Goal: Task Accomplishment & Management: Manage account settings

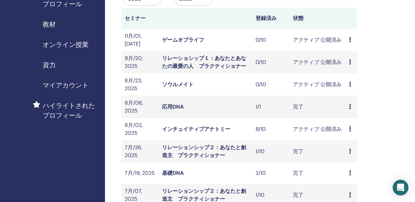
scroll to position [164, 0]
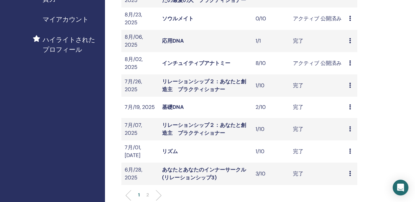
click at [197, 61] on link "インチュイティブアナトミー" at bounding box center [196, 63] width 68 height 7
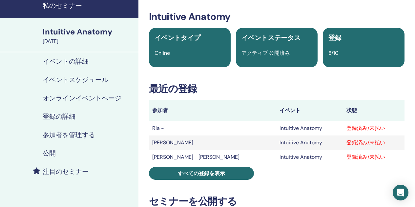
scroll to position [33, 0]
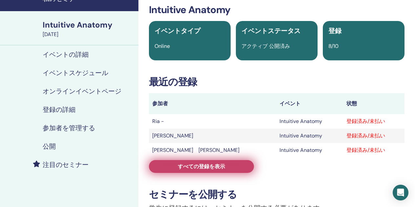
click at [194, 161] on link "すべての登録を表示" at bounding box center [201, 166] width 105 height 13
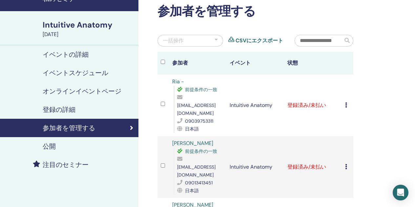
click at [347, 102] on icon at bounding box center [346, 104] width 2 height 5
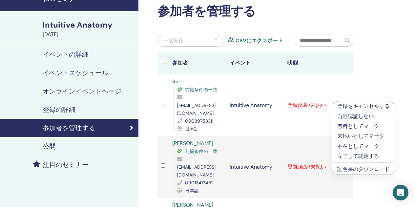
click at [361, 156] on p "完了して認定する" at bounding box center [363, 156] width 53 height 8
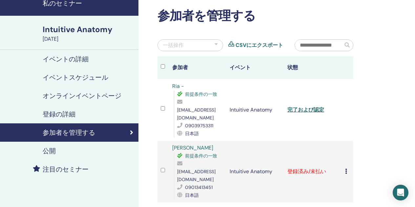
scroll to position [66, 0]
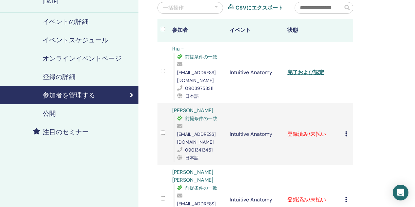
click at [347, 131] on icon at bounding box center [346, 133] width 2 height 5
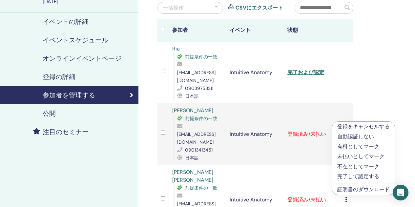
click at [376, 175] on p "完了して認定する" at bounding box center [363, 177] width 53 height 8
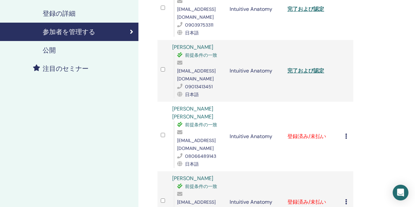
scroll to position [131, 0]
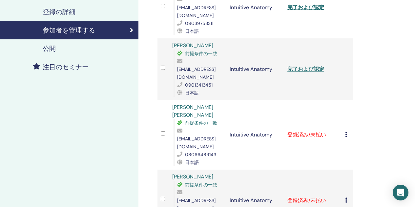
click at [346, 132] on icon at bounding box center [346, 134] width 2 height 5
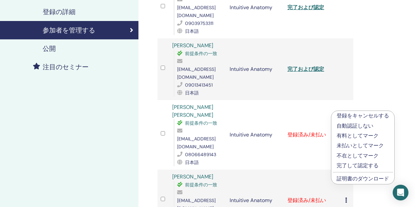
click at [360, 163] on p "完了して認定する" at bounding box center [363, 166] width 53 height 8
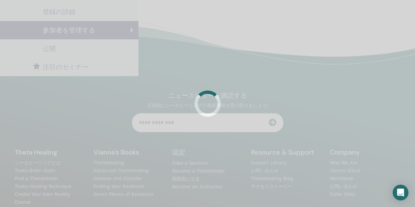
scroll to position [158, 0]
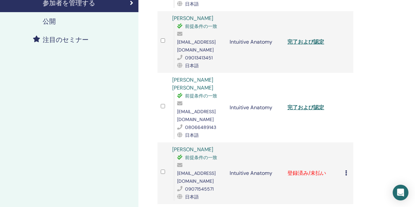
click at [345, 170] on icon at bounding box center [346, 172] width 2 height 5
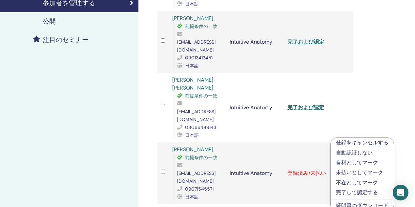
click at [371, 193] on p "完了して認定する" at bounding box center [362, 193] width 53 height 8
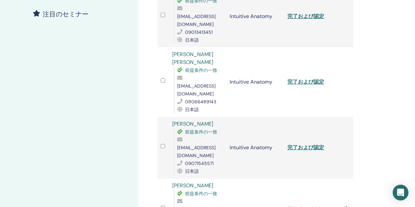
scroll to position [191, 0]
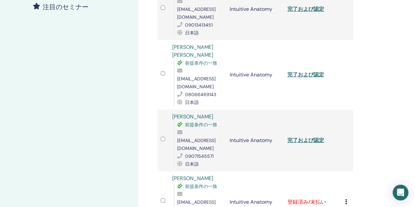
click at [345, 171] on td "登録をキャンセルする 自動認証しない 有料としてマーク 未払いとしてマーク 不在としてマーク 完了して認定する 証明書のダウンロード" at bounding box center [347, 202] width 11 height 62
click at [346, 199] on icon at bounding box center [346, 201] width 2 height 5
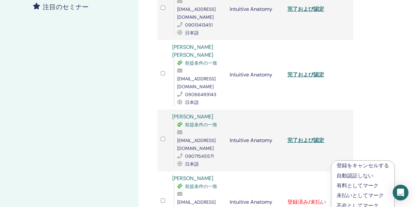
scroll to position [224, 0]
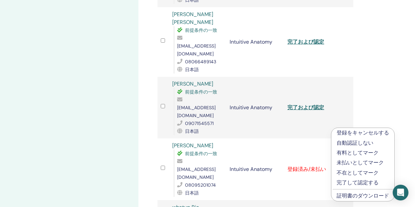
click at [351, 183] on p "完了して認定する" at bounding box center [363, 183] width 53 height 8
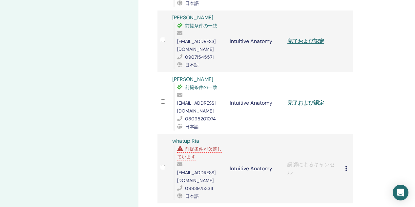
scroll to position [322, 0]
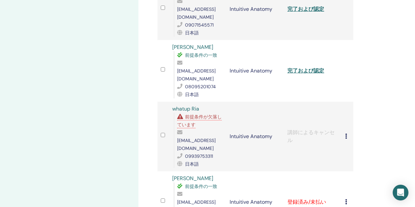
click at [348, 198] on div "登録をキャンセルする 自動認証しない 有料としてマーク 未払いとしてマーク 不在としてマーク 完了して認定する 証明書のダウンロード" at bounding box center [347, 202] width 5 height 8
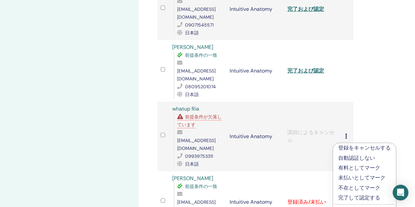
click at [361, 196] on p "完了して認定する" at bounding box center [364, 198] width 53 height 8
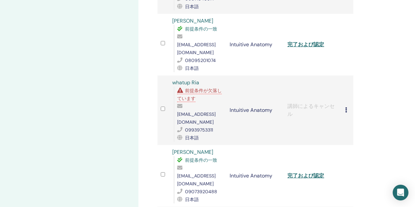
scroll to position [355, 0]
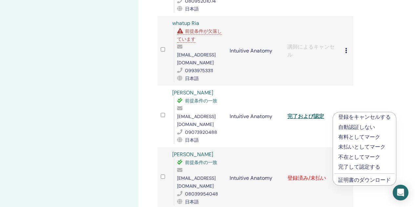
scroll to position [420, 0]
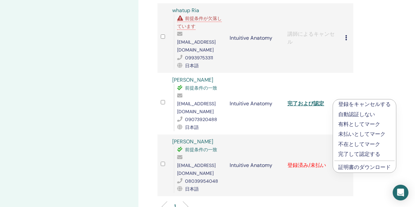
click at [359, 155] on p "完了して認定する" at bounding box center [364, 154] width 53 height 8
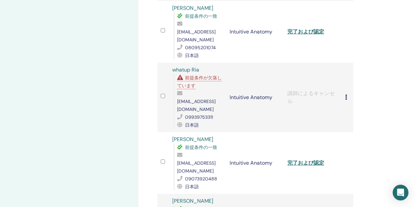
scroll to position [427, 0]
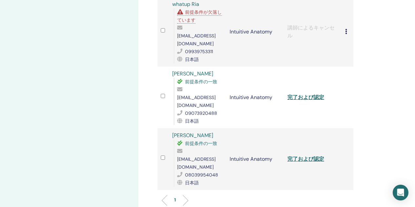
click at [186, 197] on ul "1" at bounding box center [255, 203] width 185 height 13
click at [174, 197] on li "1" at bounding box center [175, 203] width 8 height 13
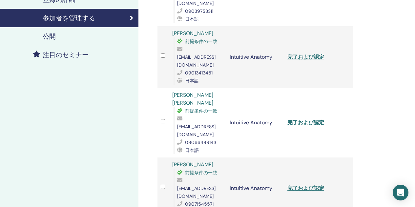
scroll to position [0, 0]
